Goal: Transaction & Acquisition: Download file/media

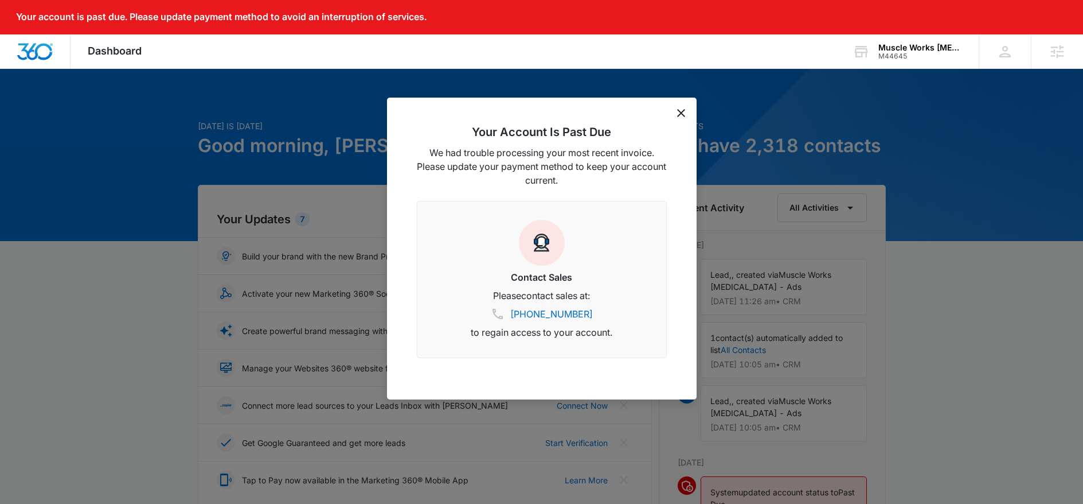
click at [680, 115] on icon "dismiss this dialog" at bounding box center [681, 113] width 8 height 8
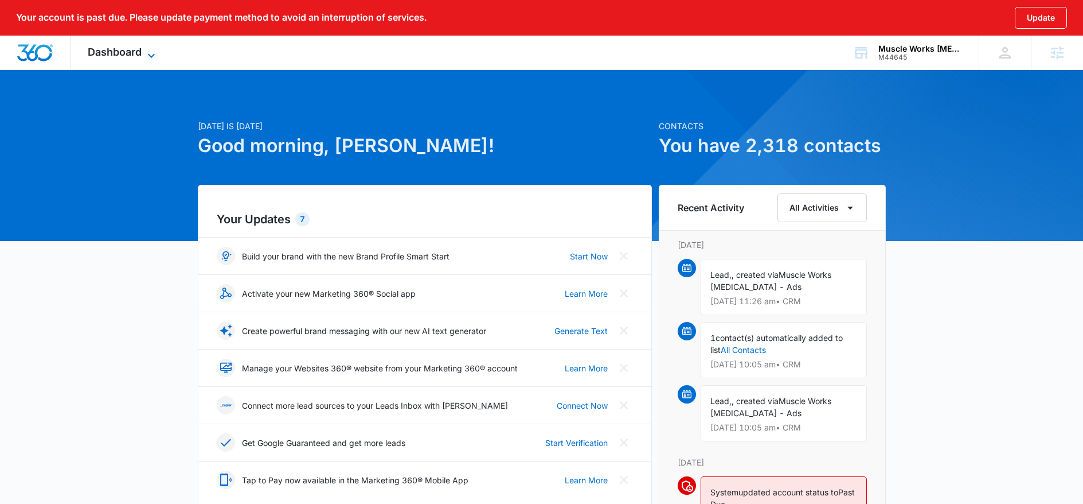
click at [111, 48] on span "Dashboard" at bounding box center [115, 52] width 54 height 12
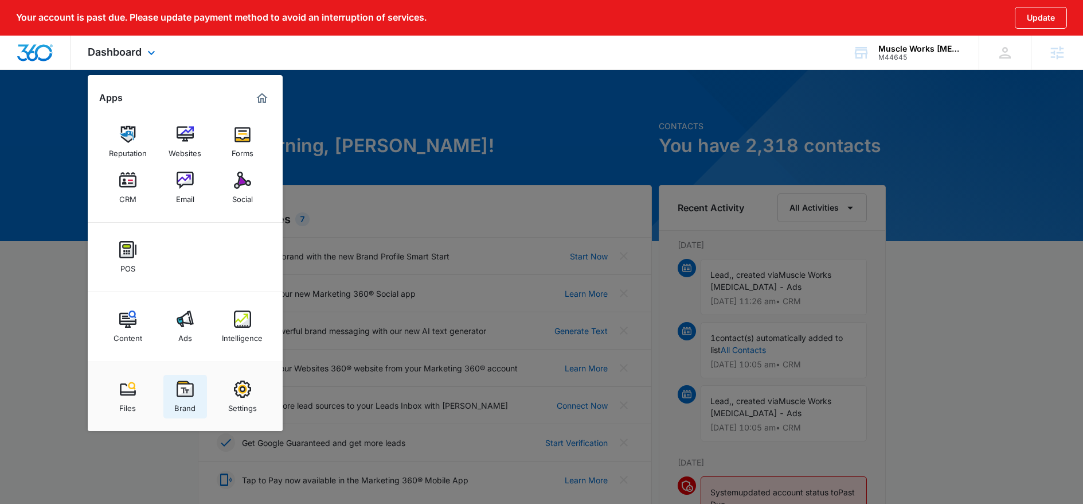
click at [184, 407] on div "Brand" at bounding box center [184, 404] width 21 height 15
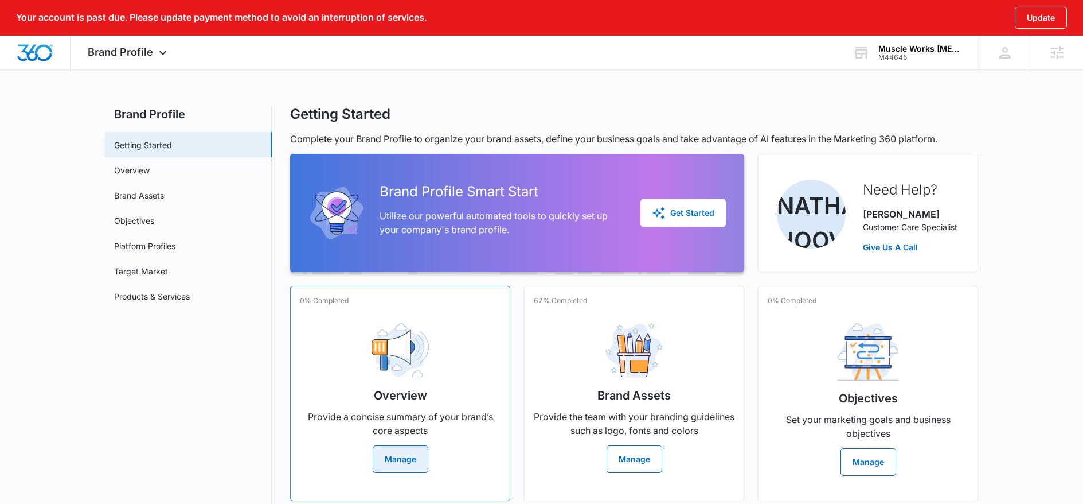
click at [420, 362] on img at bounding box center [400, 350] width 57 height 54
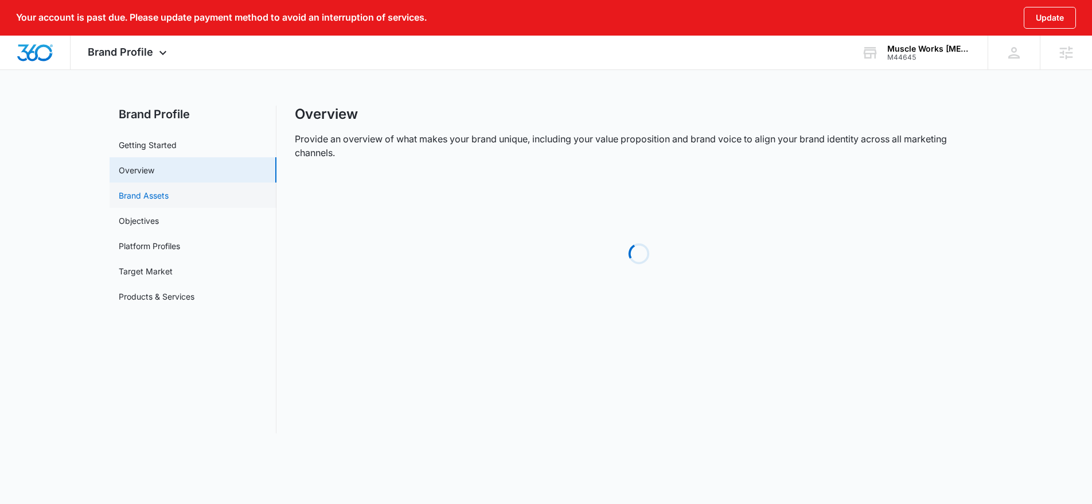
click at [169, 198] on link "Brand Assets" at bounding box center [144, 195] width 50 height 12
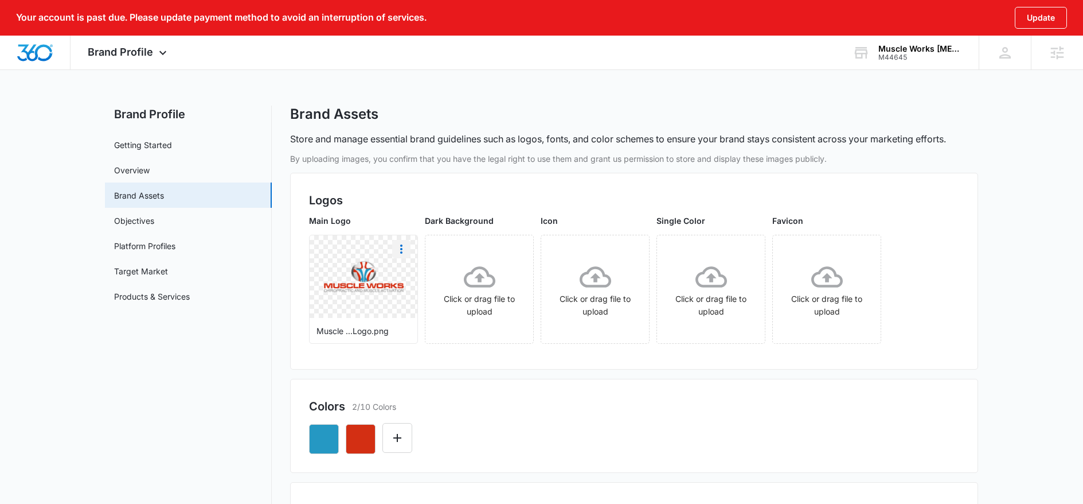
click at [399, 252] on icon "More" at bounding box center [402, 249] width 14 height 14
click at [409, 280] on div "Download" at bounding box center [425, 281] width 37 height 8
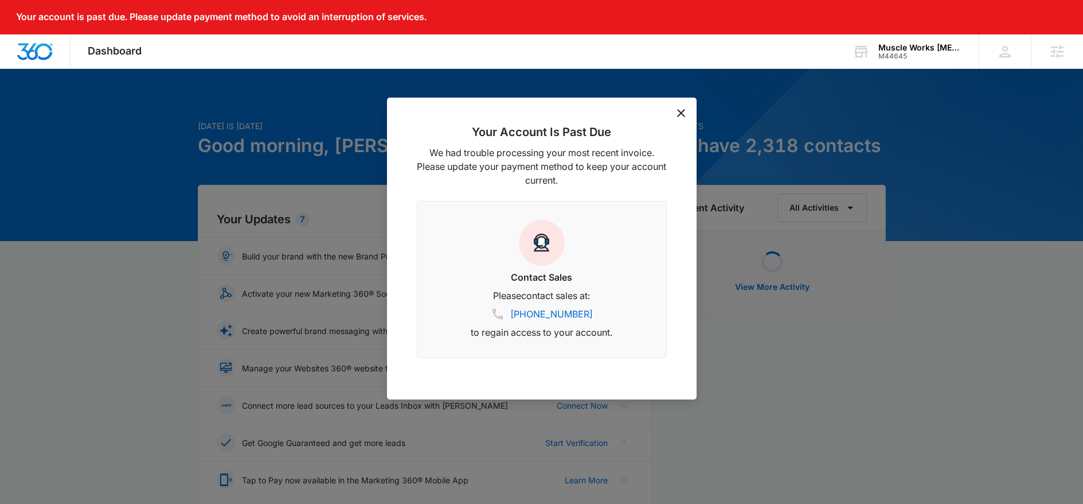
click at [678, 111] on icon "dismiss this dialog" at bounding box center [681, 113] width 8 height 8
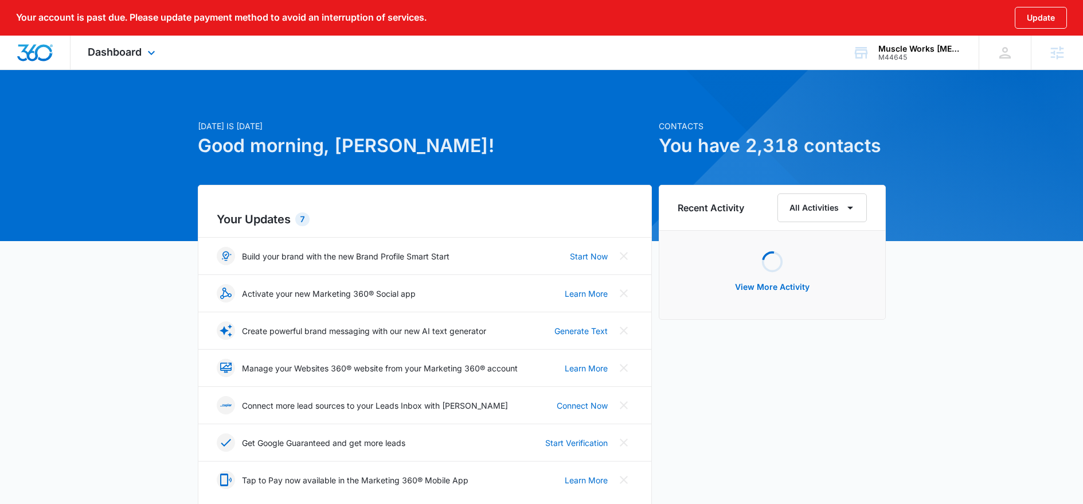
click at [143, 56] on div "Dashboard Apps Reputation Websites Forms CRM Email Social POS Content Ads Intel…" at bounding box center [123, 53] width 105 height 34
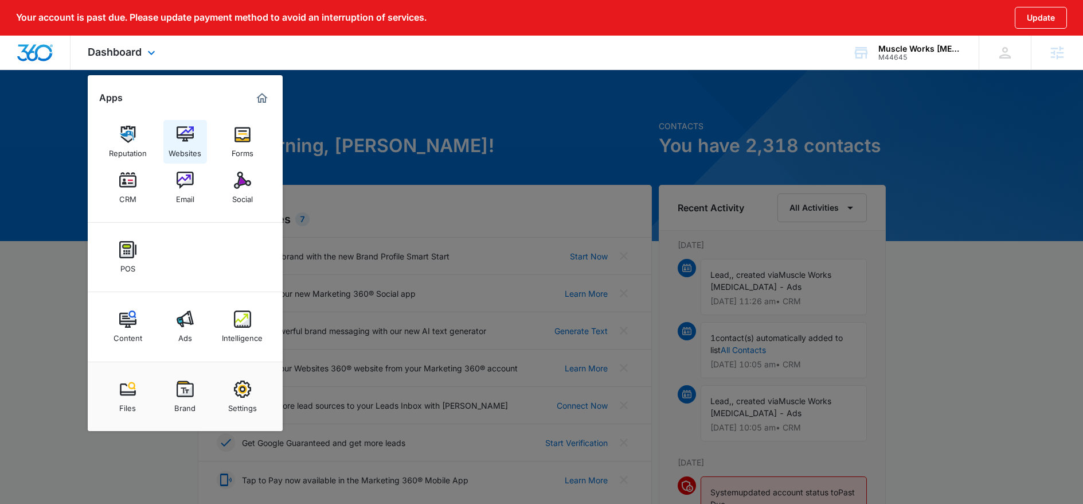
click at [192, 142] on img at bounding box center [185, 134] width 17 height 17
